Goal: Task Accomplishment & Management: Manage account settings

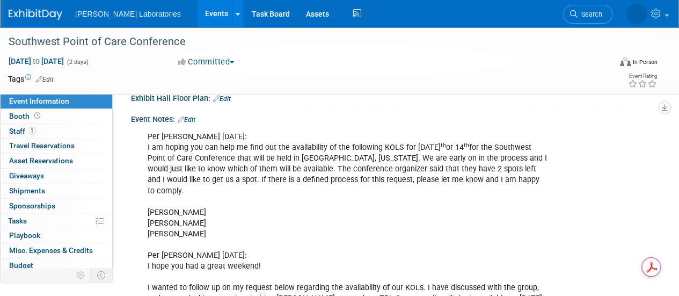
click at [197, 13] on link "Events" at bounding box center [216, 13] width 39 height 27
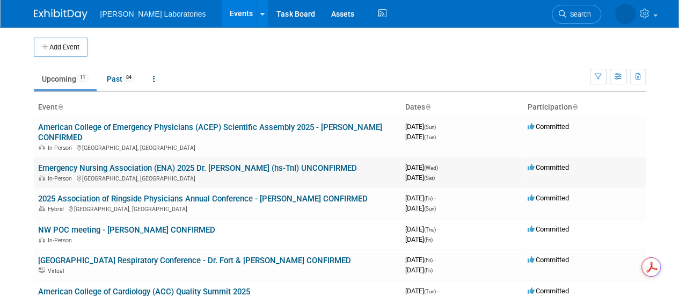
click at [136, 172] on link "Emergency Nursing Association (ENA) 2025 Dr. [PERSON_NAME] (hs-TnI) UNCONFIRMED" at bounding box center [197, 168] width 319 height 10
click at [136, 172] on body "Abbott Laboratories Events Add Event Bulk Upload Events Shareable Event Boards …" at bounding box center [339, 148] width 679 height 296
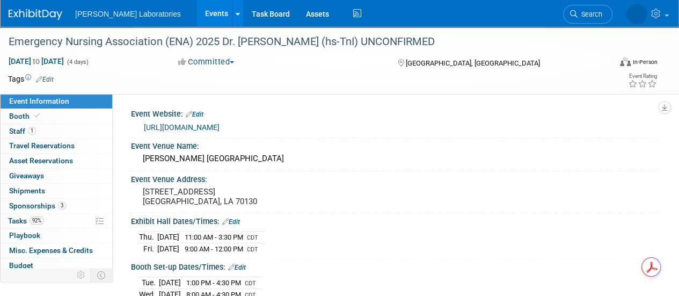
click at [164, 80] on td at bounding box center [300, 78] width 492 height 11
click at [13, 129] on span "Staff 1" at bounding box center [22, 131] width 27 height 9
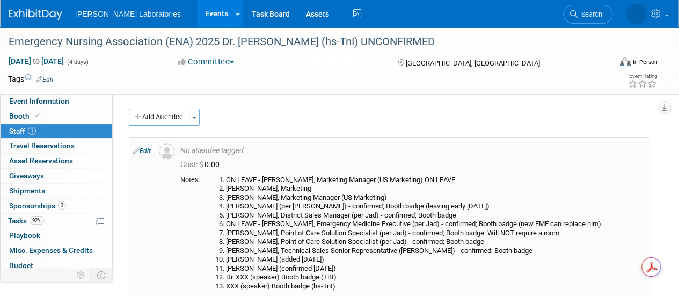
click at [143, 151] on link "Edit" at bounding box center [142, 151] width 18 height 8
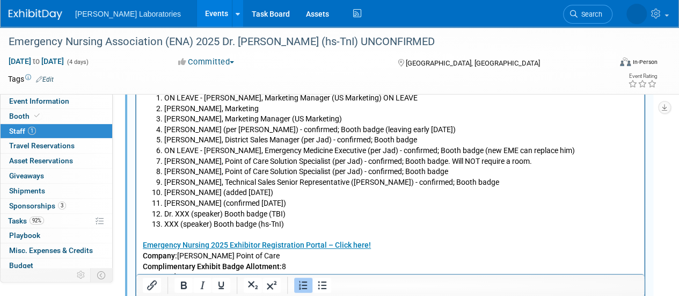
scroll to position [322, 0]
drag, startPoint x: 356, startPoint y: 198, endPoint x: 319, endPoint y: 211, distance: 39.0
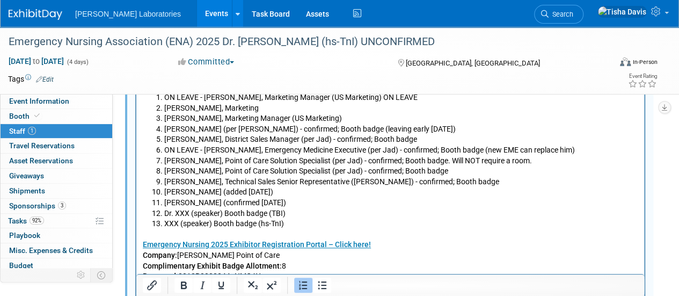
click at [319, 211] on ol "ON LEAVE - Pete Polomski, Marketing Manager (US Marketing) ON LEAVE Sara Betanc…" at bounding box center [390, 160] width 495 height 137
click at [306, 211] on li "Dr. XXX (speaker) Booth badge (TBI)" at bounding box center [401, 213] width 474 height 11
click at [287, 203] on li "Alex Hetzel (confirmed 8/11/25)" at bounding box center [401, 202] width 474 height 11
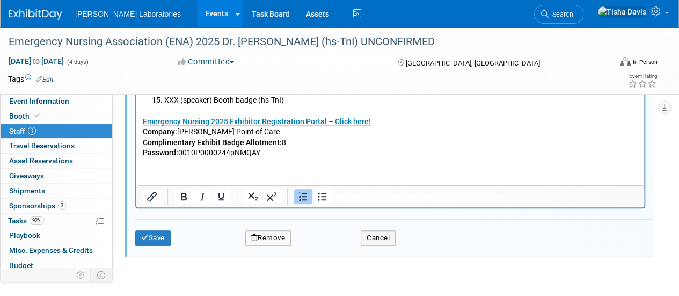
scroll to position [467, 0]
click at [152, 232] on button "Save" at bounding box center [152, 237] width 35 height 15
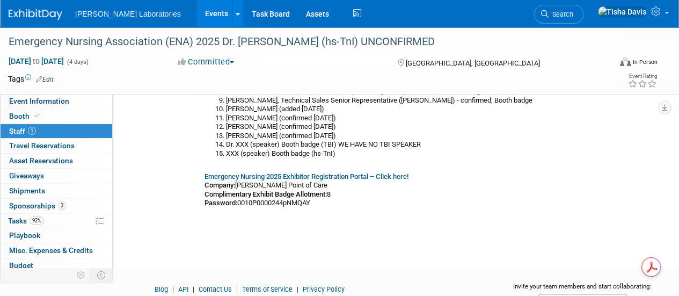
scroll to position [151, 0]
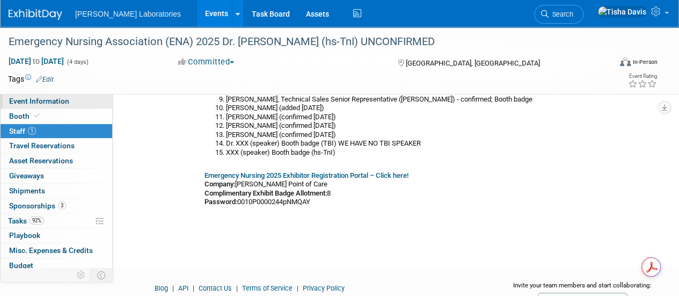
click at [62, 100] on span "Event Information" at bounding box center [39, 101] width 60 height 9
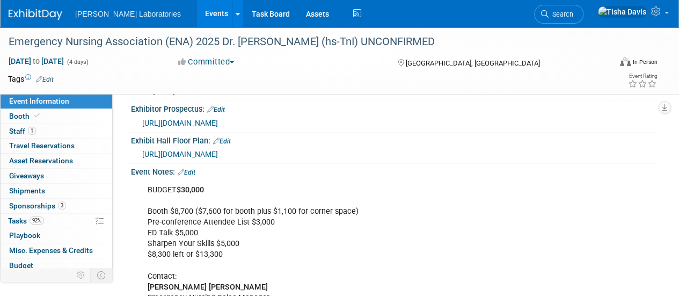
scroll to position [239, 0]
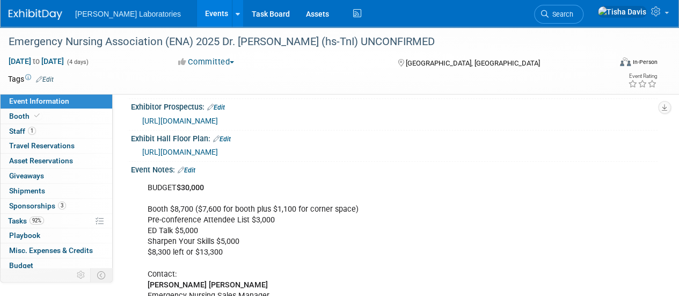
click at [581, 137] on div "Exhibit Hall Floor Plan: Edit" at bounding box center [394, 137] width 526 height 14
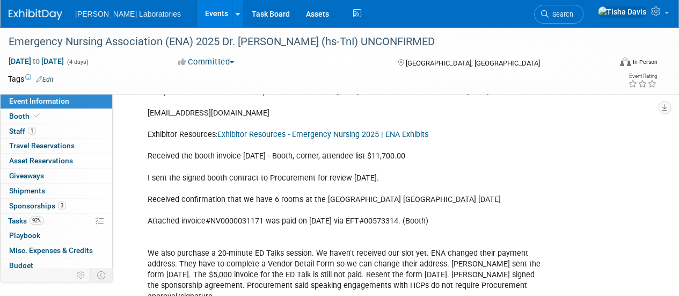
scroll to position [487, 0]
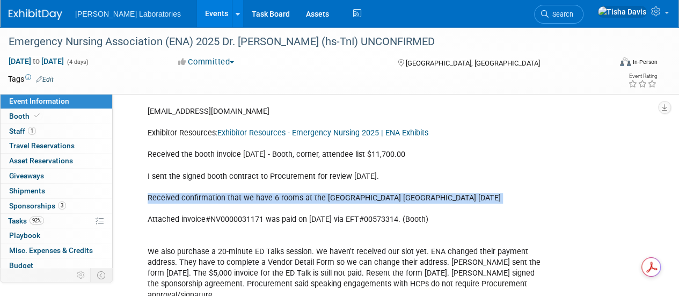
drag, startPoint x: 148, startPoint y: 207, endPoint x: 503, endPoint y: 210, distance: 354.6
copy div "Received confirmation that we have 6 rooms at the Hyatt Place New Orleans Conve…"
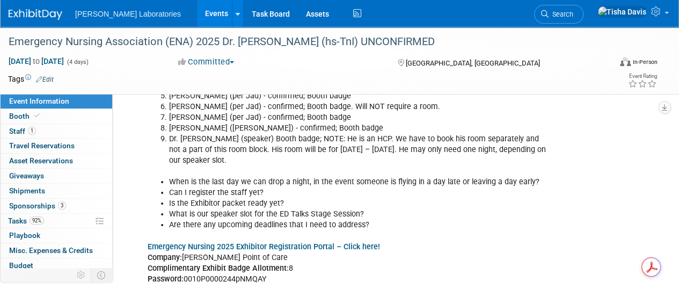
scroll to position [1656, 0]
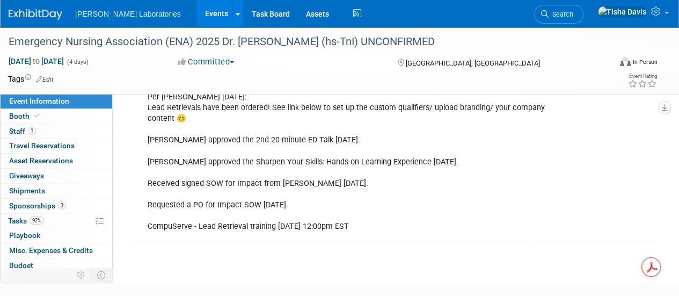
scroll to position [2282, 0]
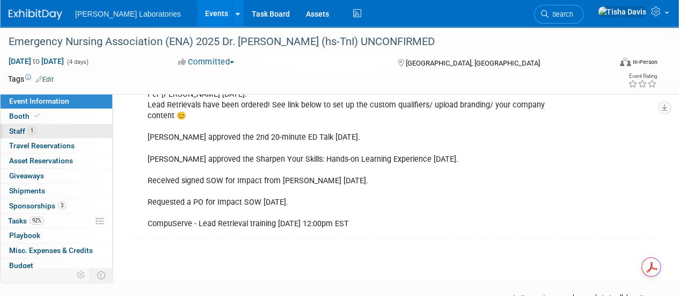
click at [87, 130] on link "1 Staff 1" at bounding box center [57, 131] width 112 height 14
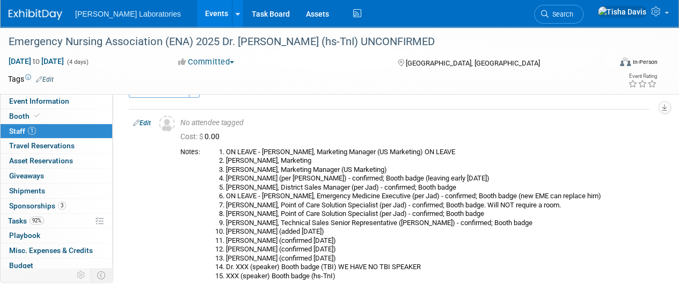
scroll to position [28, 0]
click at [145, 122] on link "Edit" at bounding box center [142, 123] width 18 height 8
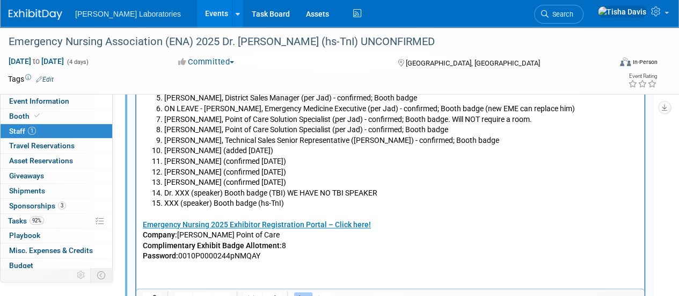
scroll to position [392, 0]
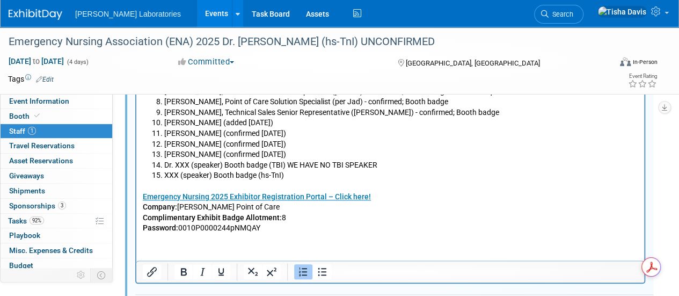
click at [469, 233] on html "ON LEAVE - Pete Polomski, Marketing Manager (US Marketing) ON LEAVE Sara Betanc…" at bounding box center [390, 126] width 508 height 215
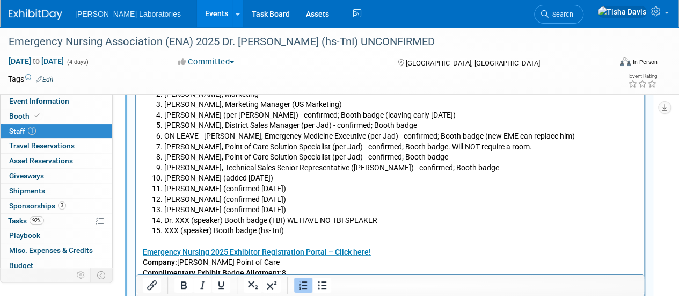
scroll to position [340, 0]
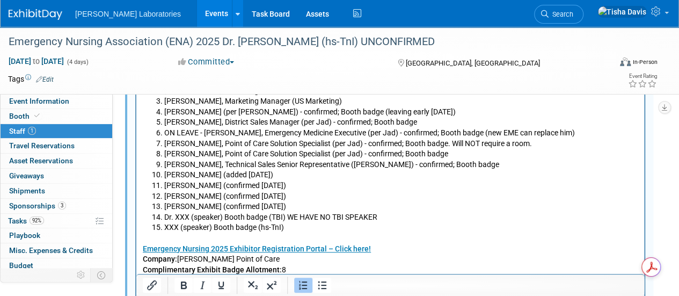
click at [319, 192] on li "Matt Victorn (confirmed 8/21/25)" at bounding box center [401, 196] width 474 height 11
drag, startPoint x: 319, startPoint y: 192, endPoint x: 350, endPoint y: 209, distance: 35.5
click at [350, 209] on ol "ON LEAVE - Pete Polomski, Marketing Manager (US Marketing) ON LEAVE Sara Betanc…" at bounding box center [390, 154] width 495 height 158
click at [350, 209] on li "Lorraine Kelly (confirmed 8/21/25)" at bounding box center [401, 206] width 474 height 11
drag, startPoint x: 475, startPoint y: 215, endPoint x: 574, endPoint y: 200, distance: 99.8
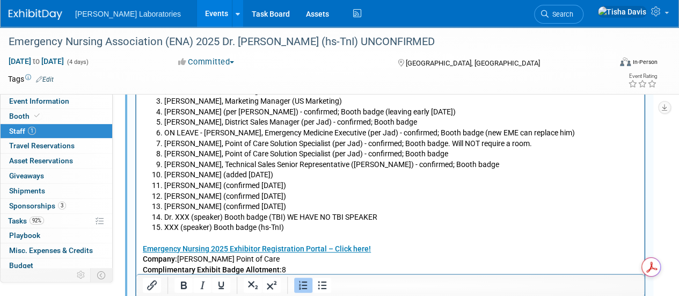
click at [574, 200] on ol "ON LEAVE - Pete Polomski, Marketing Manager (US Marketing) ON LEAVE Sara Betanc…" at bounding box center [390, 154] width 495 height 158
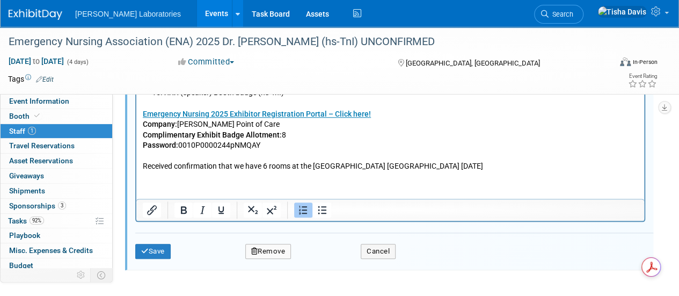
scroll to position [477, 0]
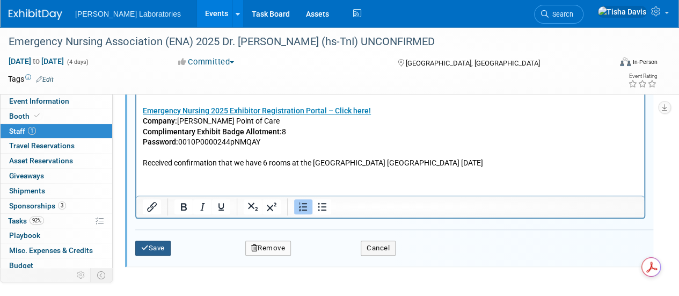
click at [160, 246] on button "Save" at bounding box center [152, 247] width 35 height 15
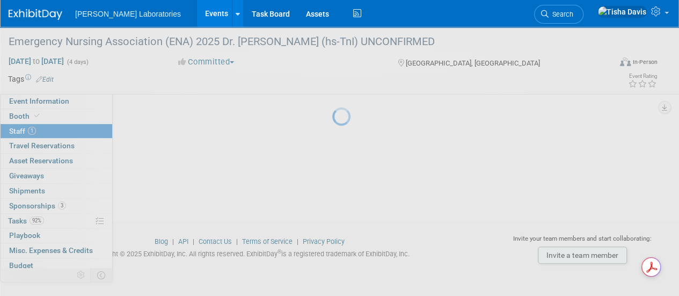
scroll to position [215, 0]
click at [332, 246] on div at bounding box center [339, 148] width 15 height 296
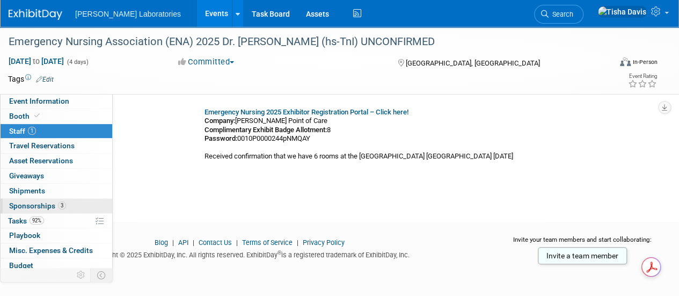
click at [48, 202] on span "Sponsorships 3" at bounding box center [37, 205] width 57 height 9
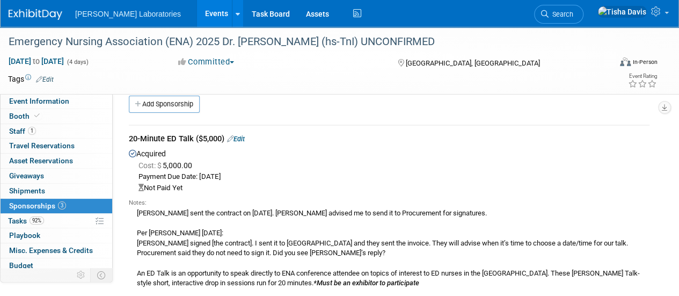
scroll to position [0, 0]
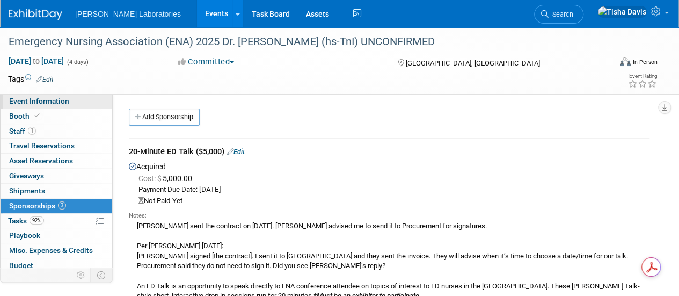
click at [65, 102] on span "Event Information" at bounding box center [39, 101] width 60 height 9
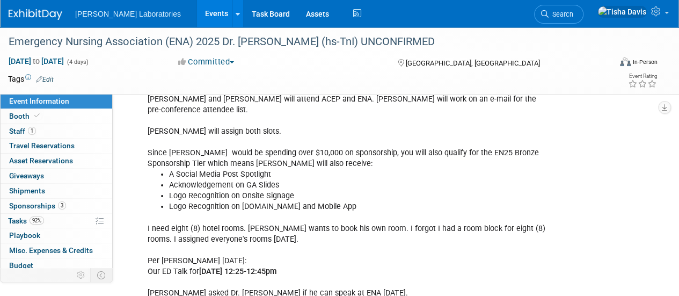
scroll to position [1937, 0]
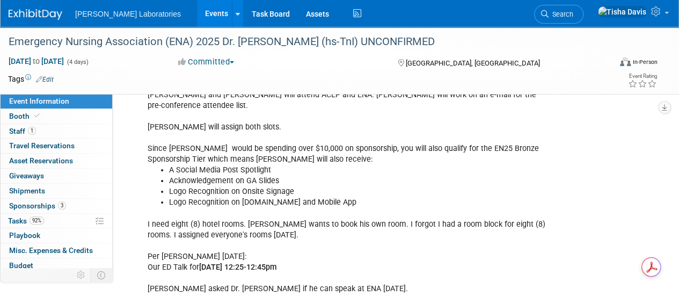
drag, startPoint x: 148, startPoint y: 209, endPoint x: 359, endPoint y: 210, distance: 211.4
copy div "Our ED Talk for Thursday, September 18 from 12:25-12:45pm"
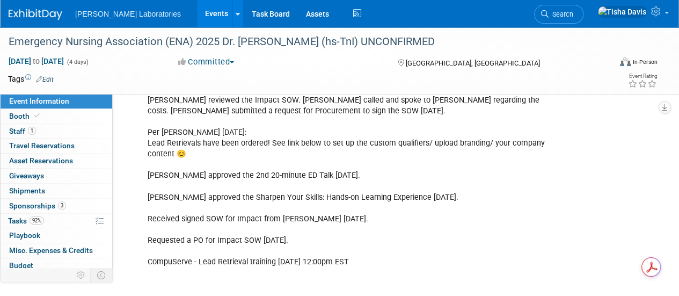
scroll to position [2258, 0]
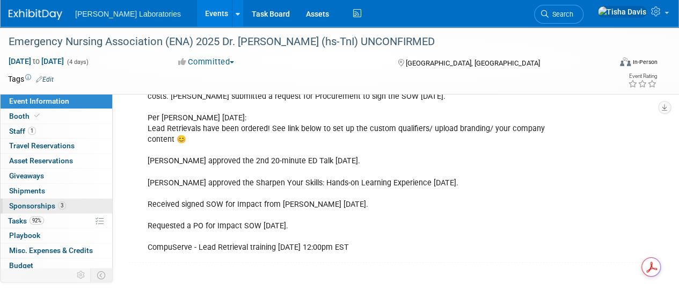
click at [28, 202] on span "Sponsorships 3" at bounding box center [37, 205] width 57 height 9
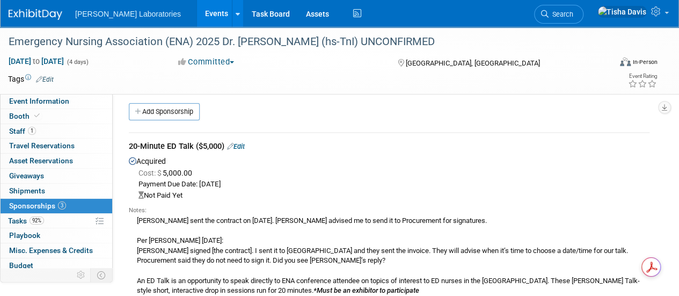
scroll to position [6, 0]
click at [245, 142] on link "Edit" at bounding box center [236, 146] width 18 height 8
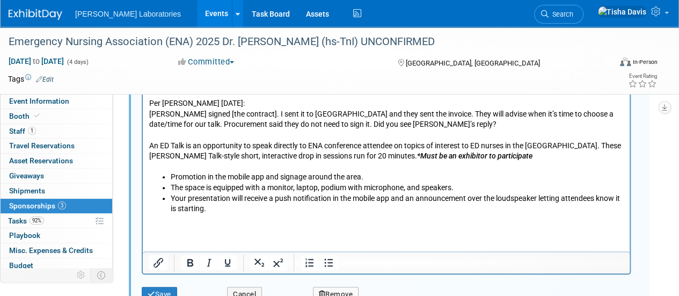
scroll to position [361, 0]
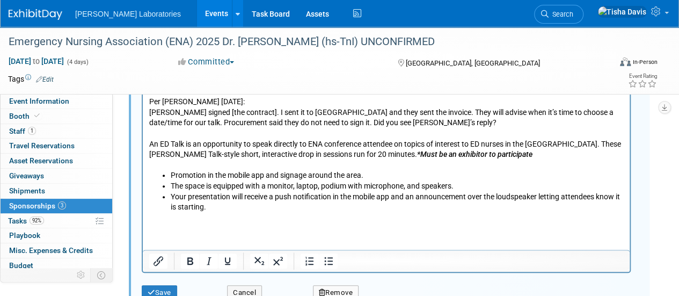
click at [223, 222] on html "Amanda Patrick sent the contract on 12/5/24. Pete advised me to send it to Proc…" at bounding box center [386, 146] width 487 height 151
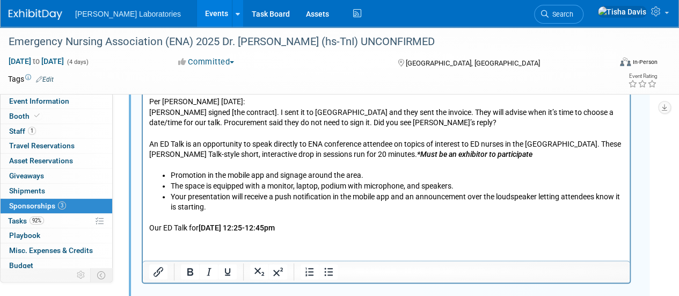
click at [189, 225] on p "Our ED Talk for Thursday, September 18 from 12:25-12:45pm" at bounding box center [386, 227] width 474 height 11
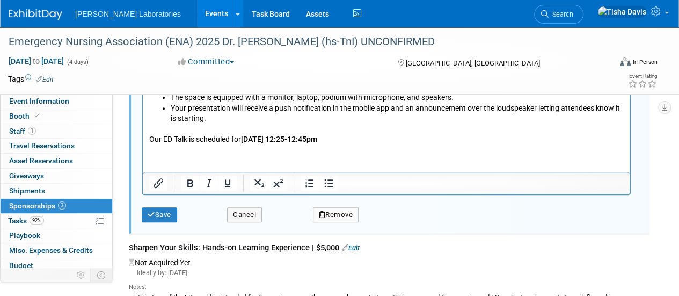
scroll to position [451, 0]
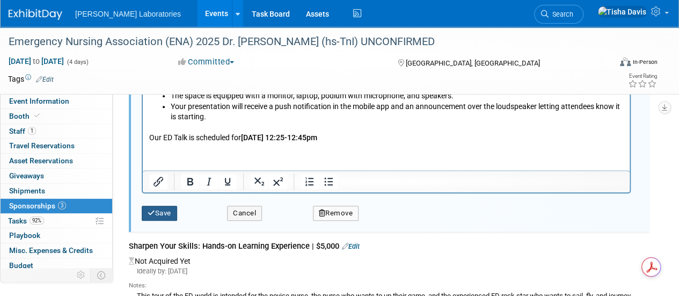
click at [164, 209] on button "Save" at bounding box center [159, 212] width 35 height 15
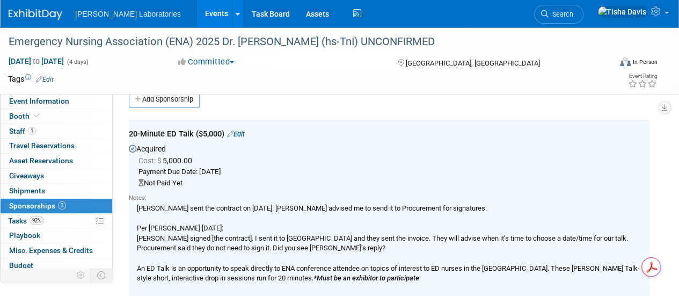
scroll to position [16, 0]
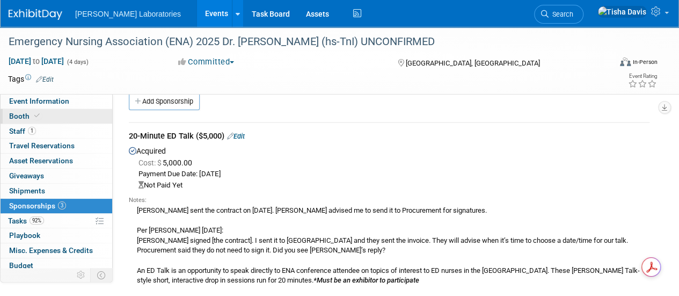
click at [53, 119] on link "Booth" at bounding box center [57, 116] width 112 height 14
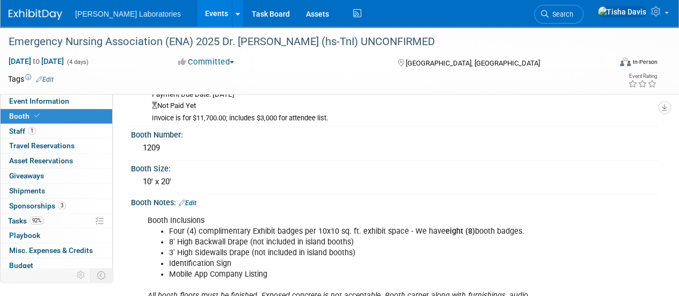
scroll to position [58, 0]
click at [197, 15] on link "Events" at bounding box center [216, 13] width 39 height 27
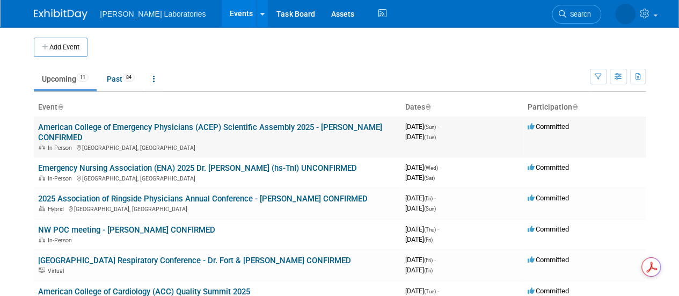
click at [236, 129] on link "American College of Emergency Physicians (ACEP) Scientific Assembly 2025 - [PER…" at bounding box center [210, 132] width 344 height 20
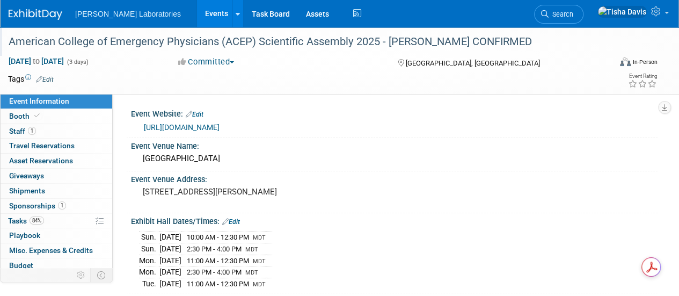
click at [128, 39] on div "American College of Emergency Physicians (ACEP) Scientific Assembly 2025 - [PER…" at bounding box center [303, 41] width 597 height 19
